Goal: Task Accomplishment & Management: Complete application form

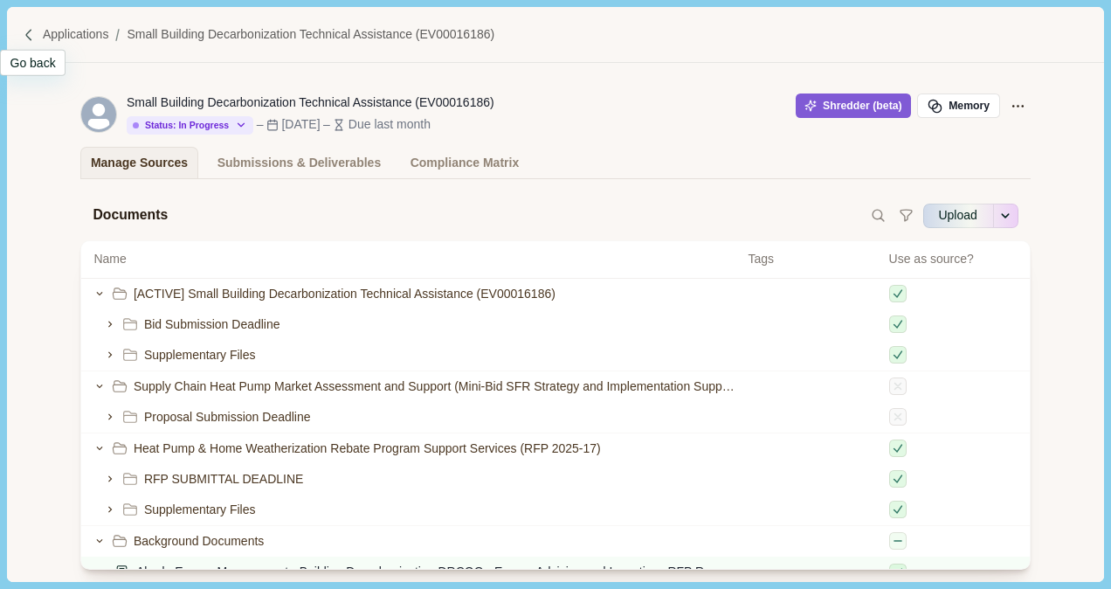
click at [30, 33] on img at bounding box center [29, 35] width 15 height 15
